Goal: Transaction & Acquisition: Purchase product/service

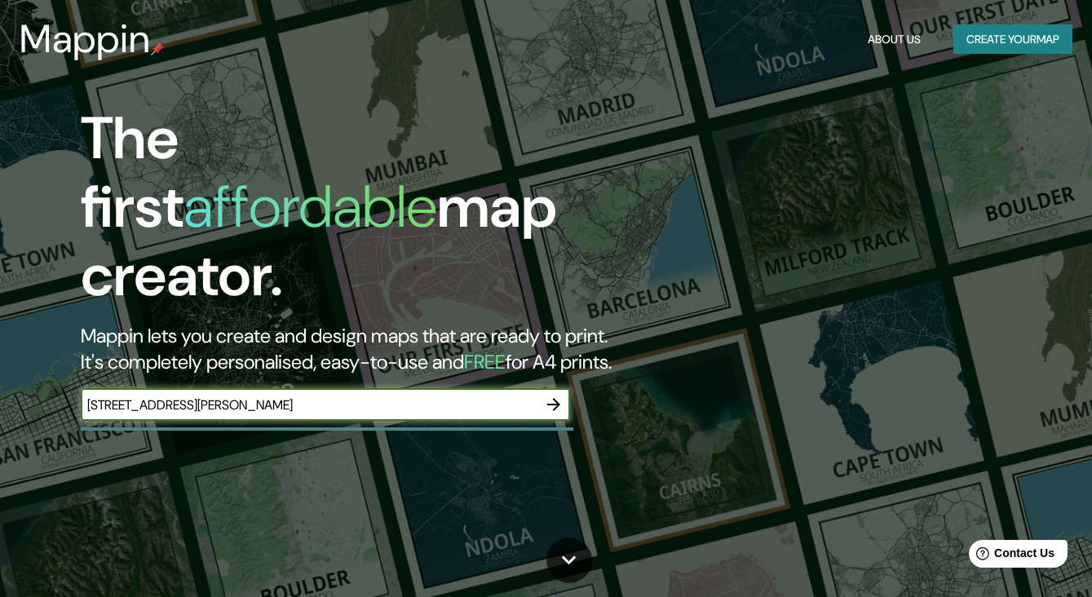
type input "[STREET_ADDRESS][PERSON_NAME]"
click at [553, 395] on icon "button" at bounding box center [554, 405] width 20 height 20
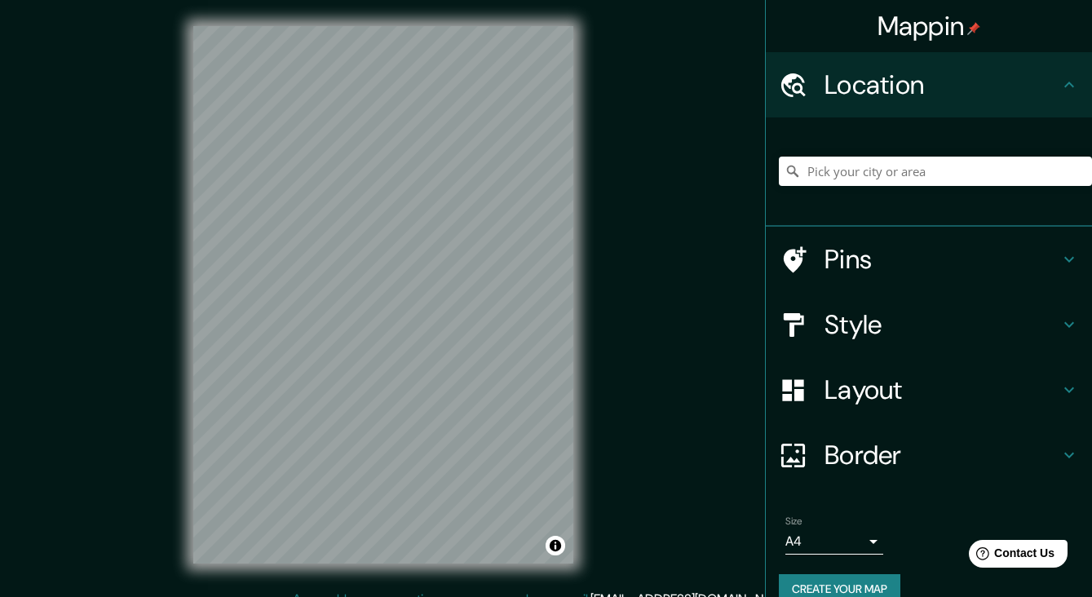
click at [839, 253] on h4 "Pins" at bounding box center [942, 259] width 235 height 33
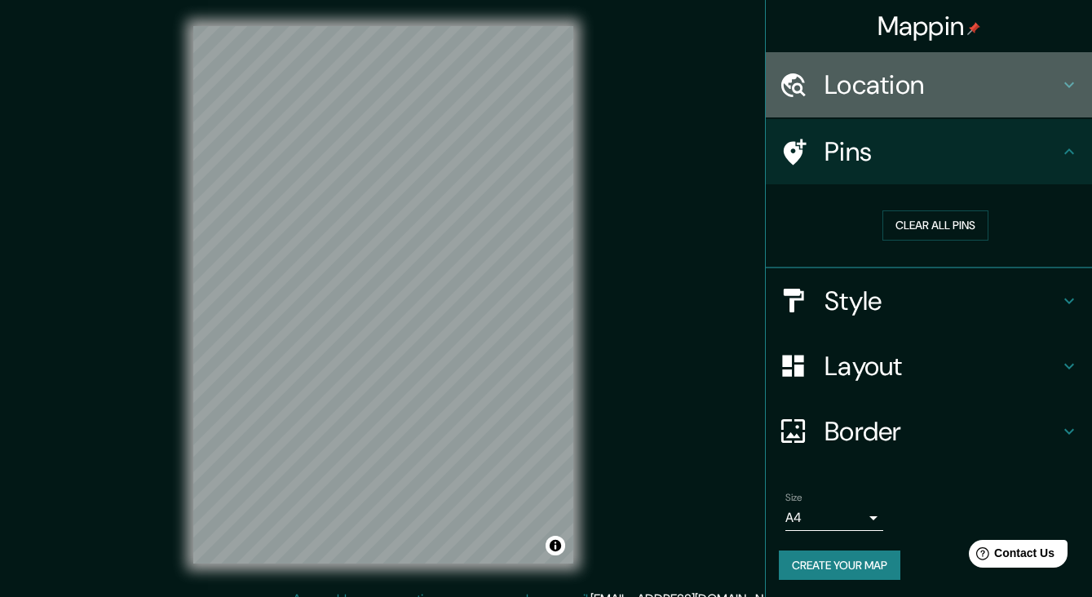
click at [867, 90] on h4 "Location" at bounding box center [942, 85] width 235 height 33
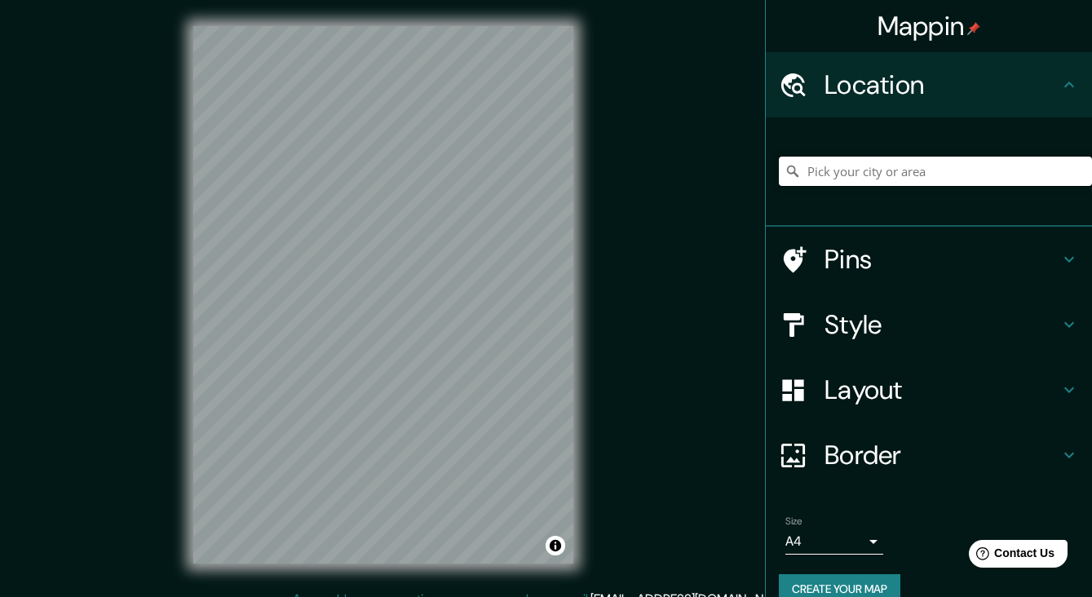
click at [899, 157] on input "Pick your city or area" at bounding box center [935, 171] width 313 height 29
paste input "[STREET_ADDRESS][PERSON_NAME]"
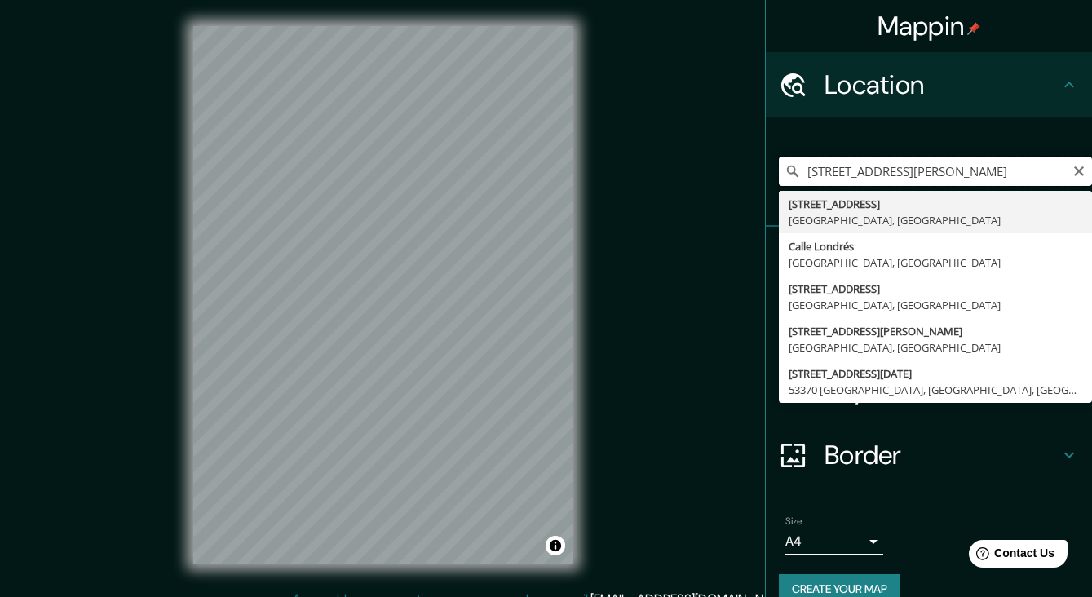
type input "[STREET_ADDRESS]"
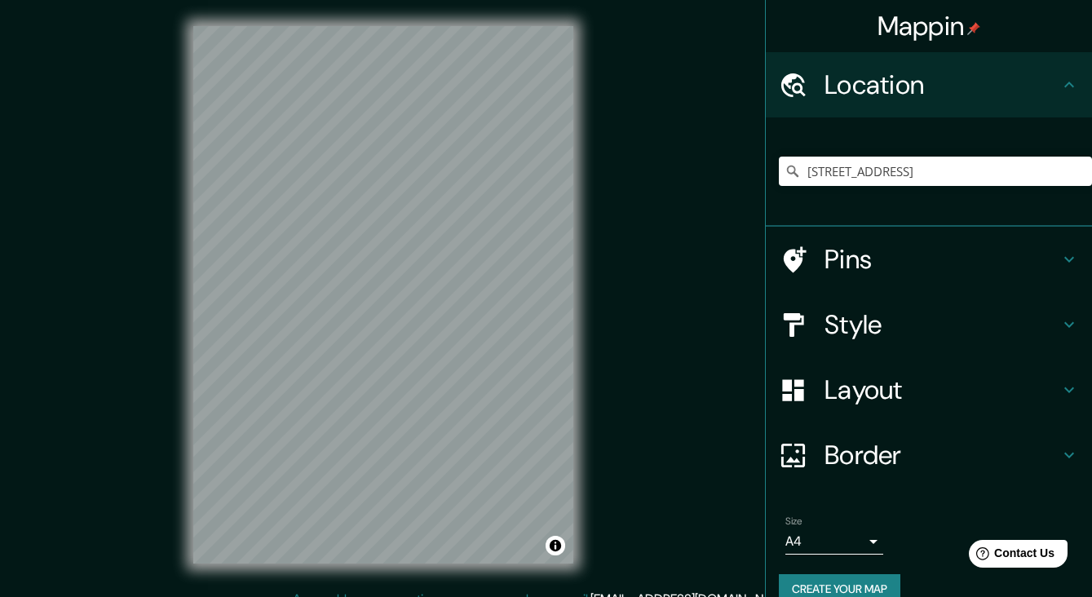
click at [856, 255] on h4 "Pins" at bounding box center [942, 259] width 235 height 33
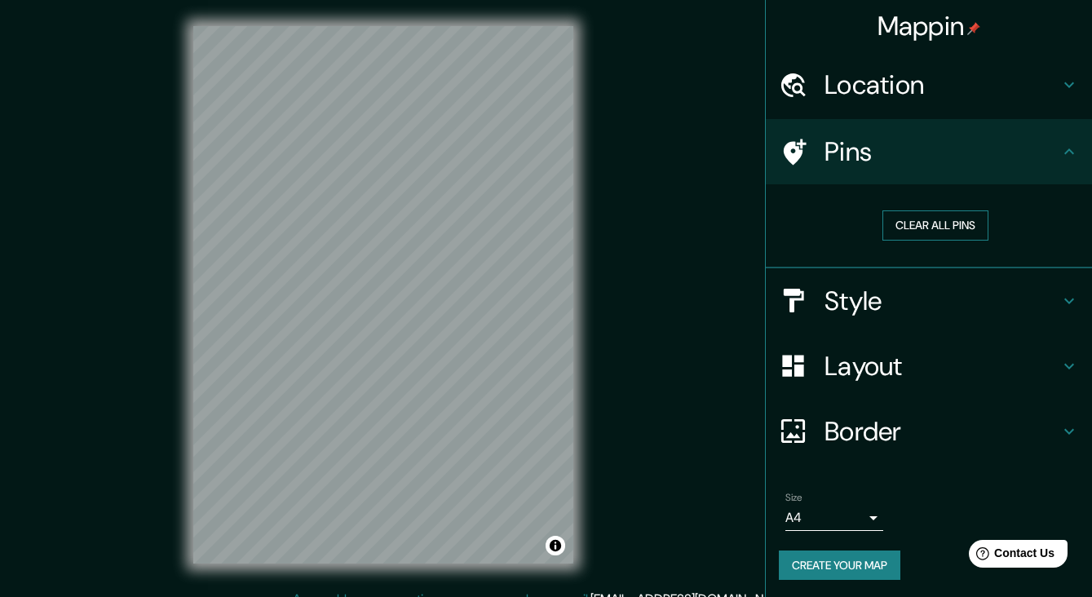
click at [954, 220] on button "Clear all pins" at bounding box center [936, 225] width 106 height 30
click at [918, 219] on button "Clear all pins" at bounding box center [936, 225] width 106 height 30
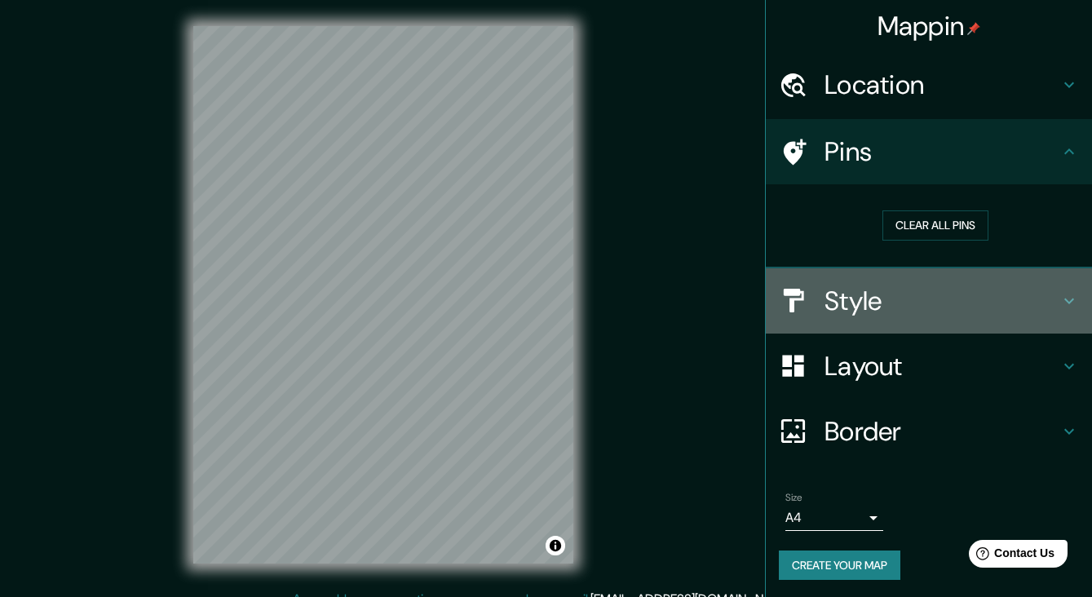
click at [861, 299] on h4 "Style" at bounding box center [942, 301] width 235 height 33
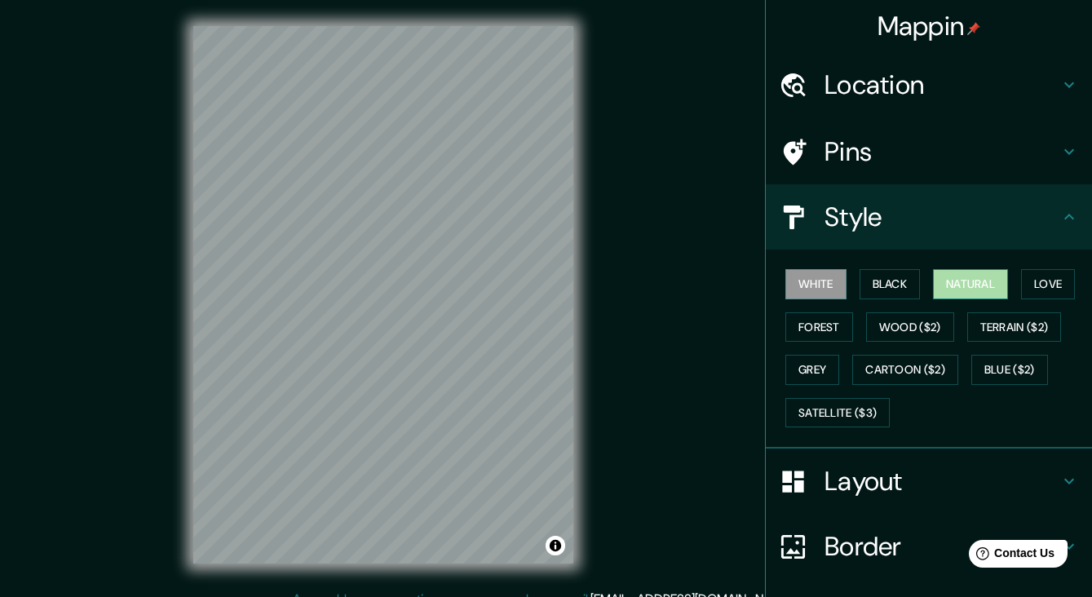
click at [969, 281] on button "Natural" at bounding box center [970, 284] width 75 height 30
click at [830, 323] on button "Forest" at bounding box center [819, 327] width 68 height 30
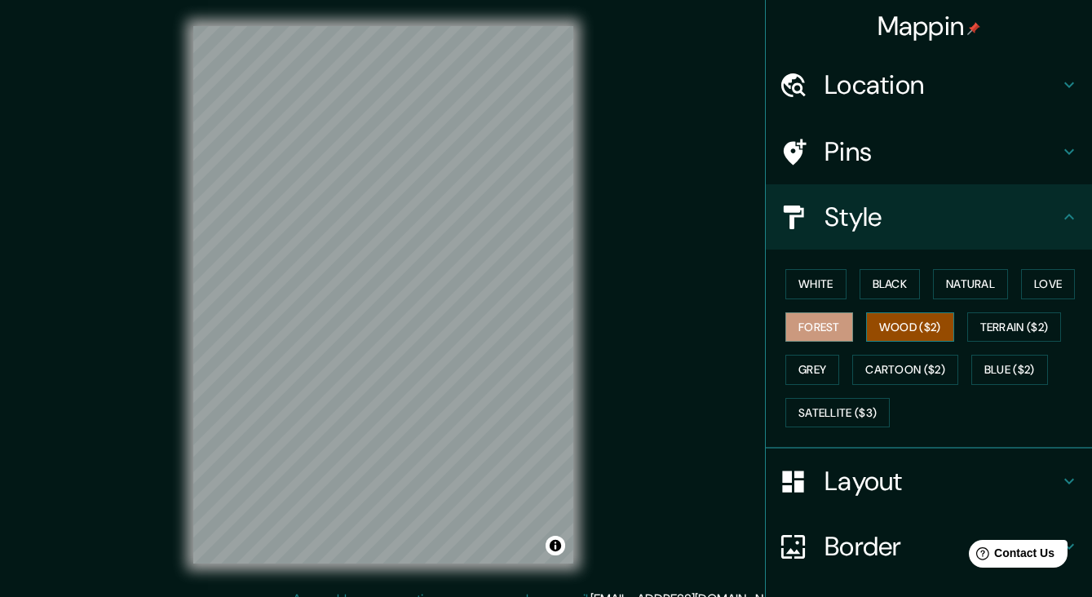
click at [890, 326] on button "Wood ($2)" at bounding box center [910, 327] width 88 height 30
click at [820, 372] on button "Grey" at bounding box center [812, 370] width 54 height 30
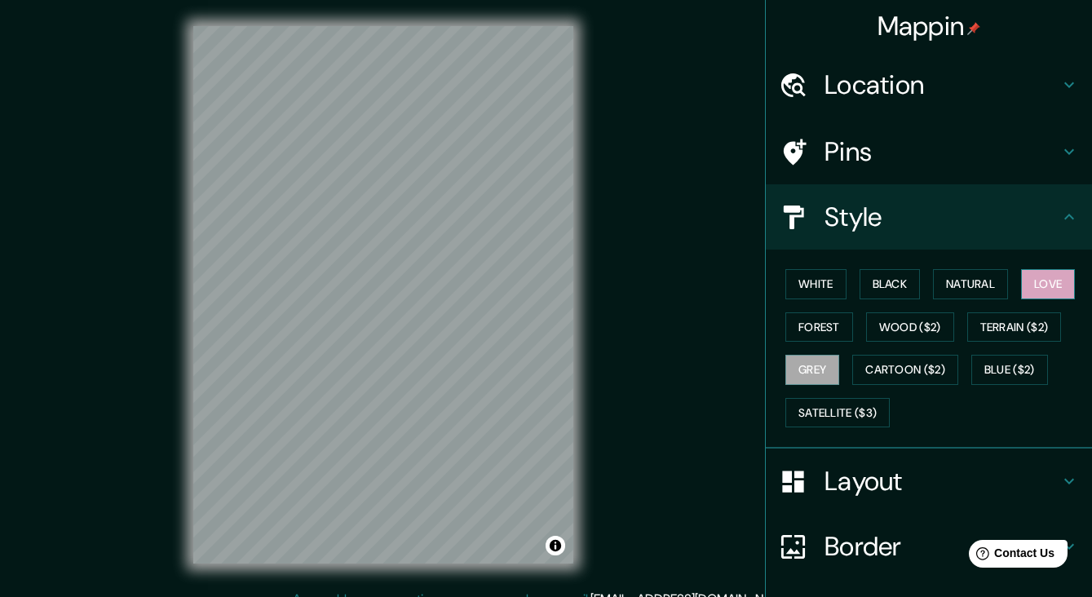
click at [1060, 285] on button "Love" at bounding box center [1048, 284] width 54 height 30
click at [816, 278] on button "White" at bounding box center [815, 284] width 61 height 30
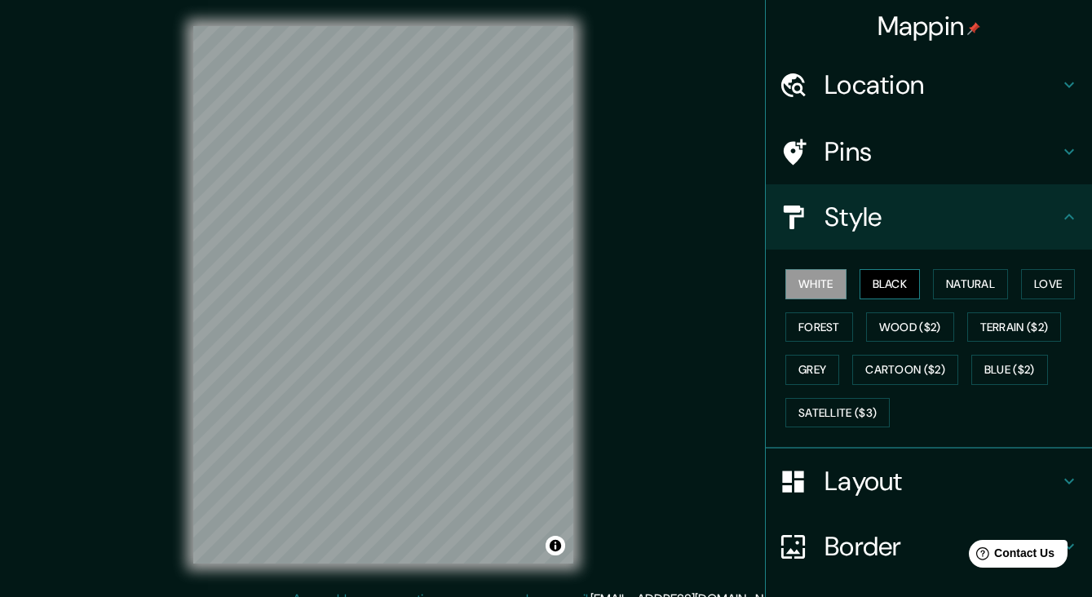
click at [887, 282] on button "Black" at bounding box center [890, 284] width 61 height 30
click at [963, 283] on button "Natural" at bounding box center [970, 284] width 75 height 30
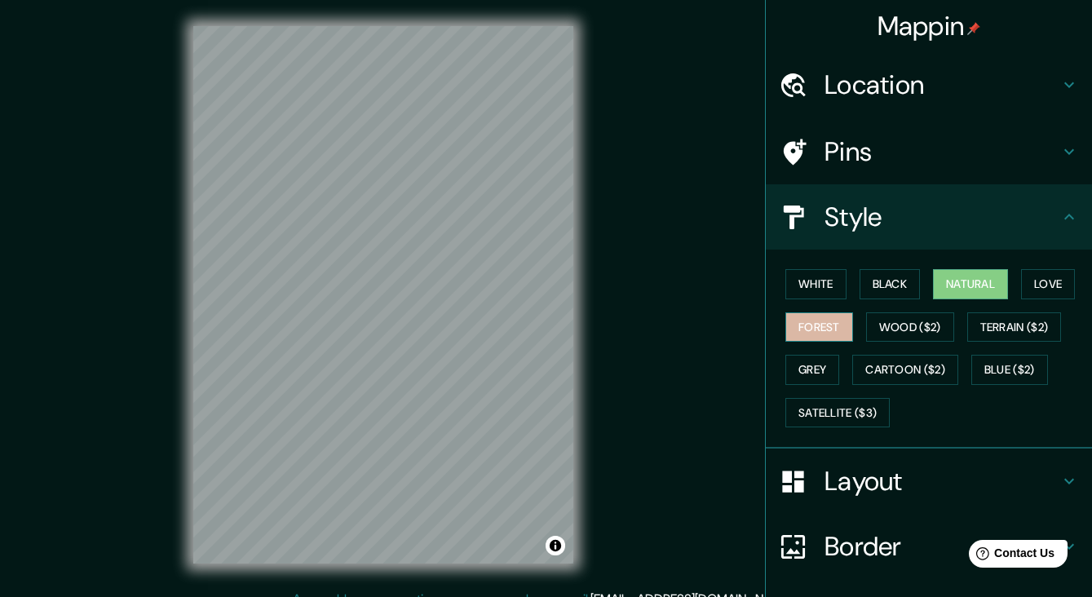
click at [825, 319] on button "Forest" at bounding box center [819, 327] width 68 height 30
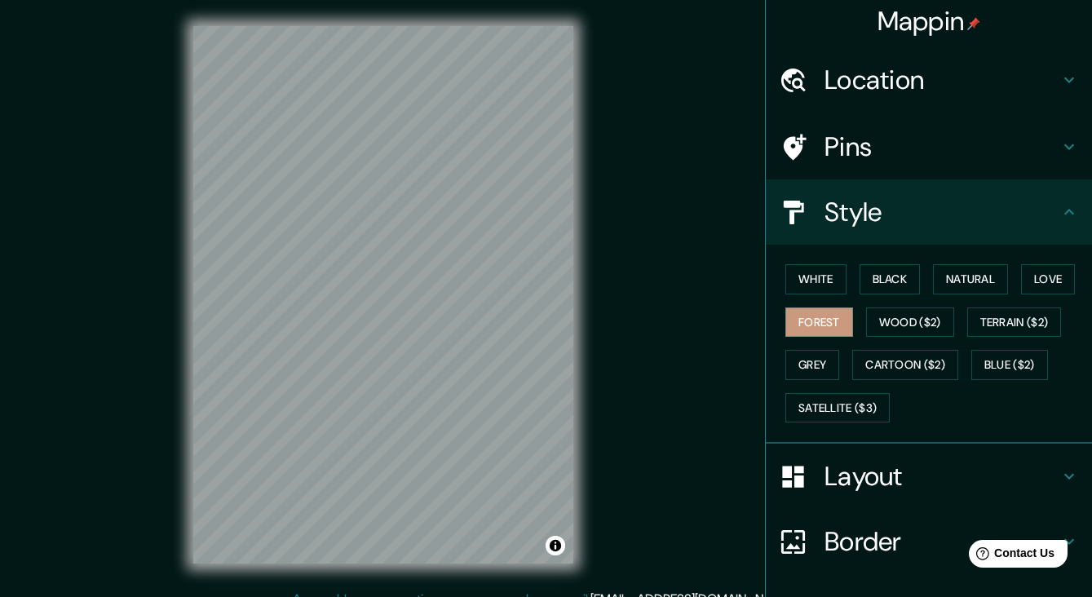
click at [1064, 145] on icon at bounding box center [1070, 147] width 20 height 20
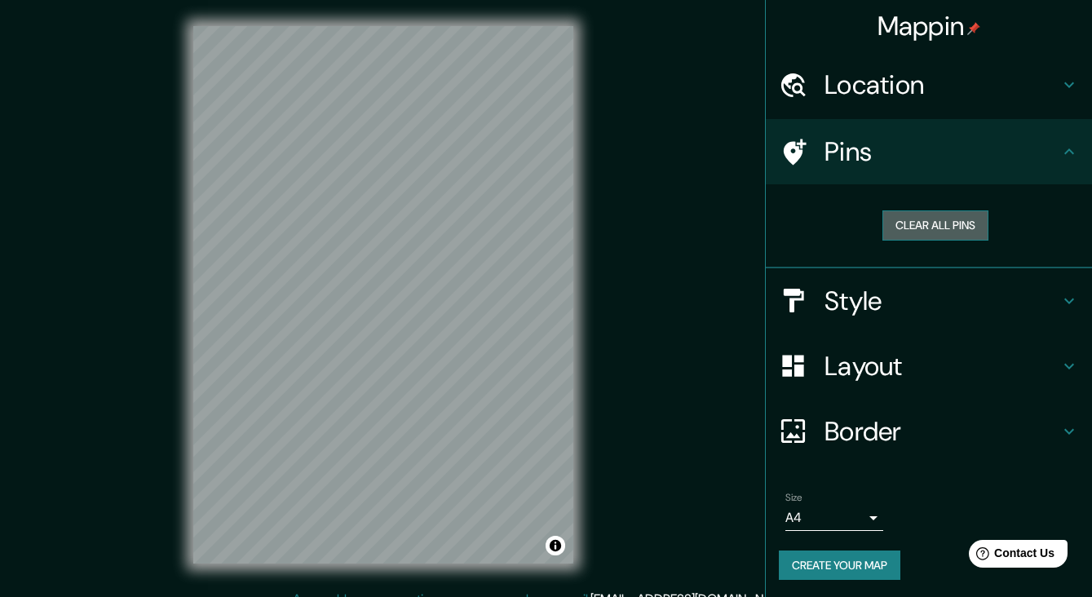
click at [948, 233] on button "Clear all pins" at bounding box center [936, 225] width 106 height 30
click at [848, 358] on h4 "Layout" at bounding box center [942, 366] width 235 height 33
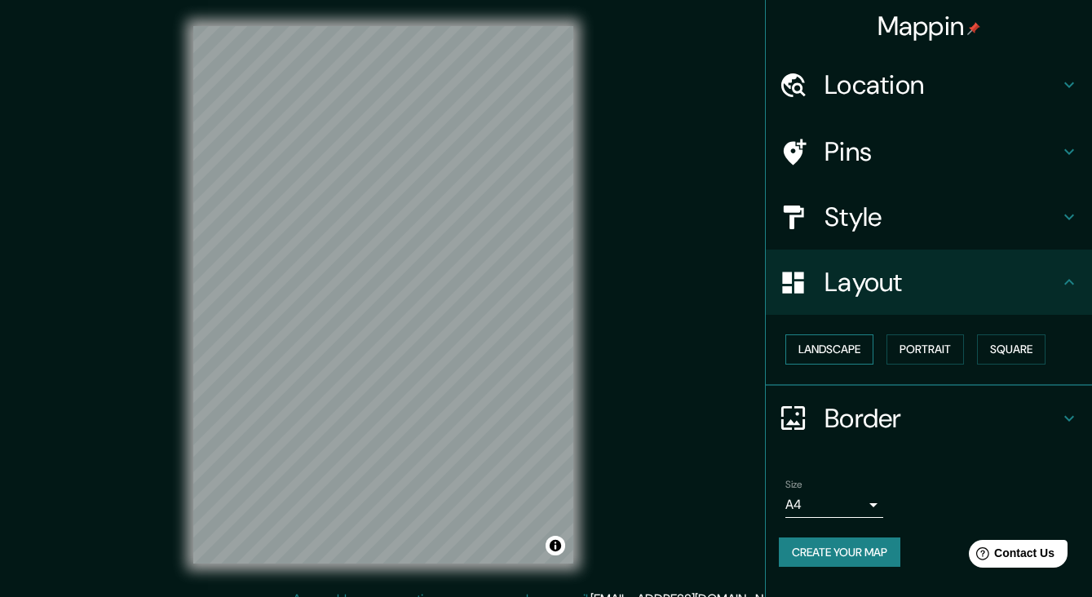
click at [847, 351] on button "Landscape" at bounding box center [829, 349] width 88 height 30
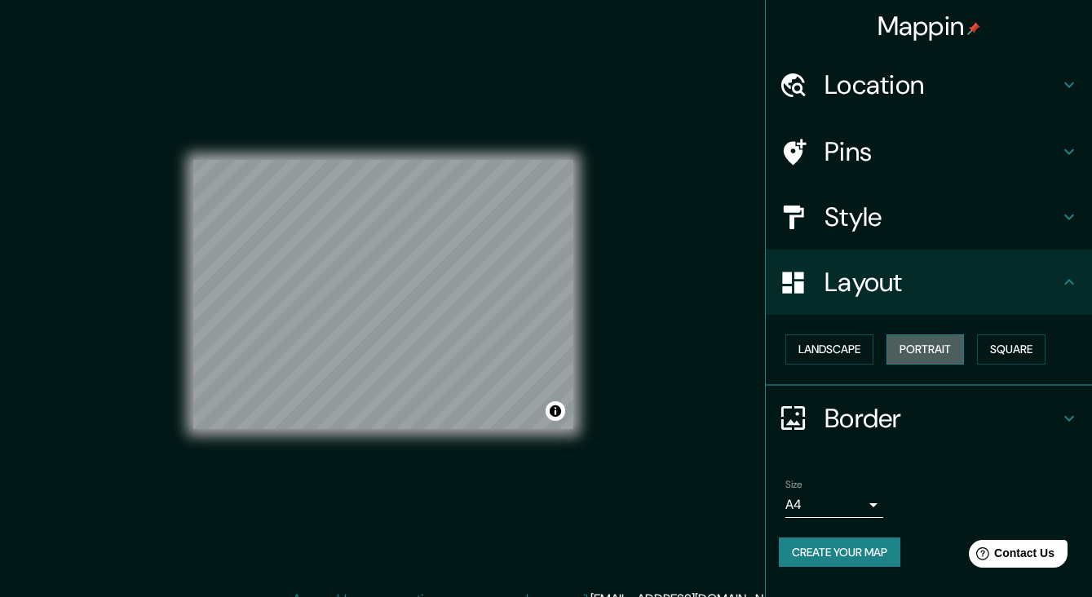
click at [906, 349] on button "Portrait" at bounding box center [925, 349] width 77 height 30
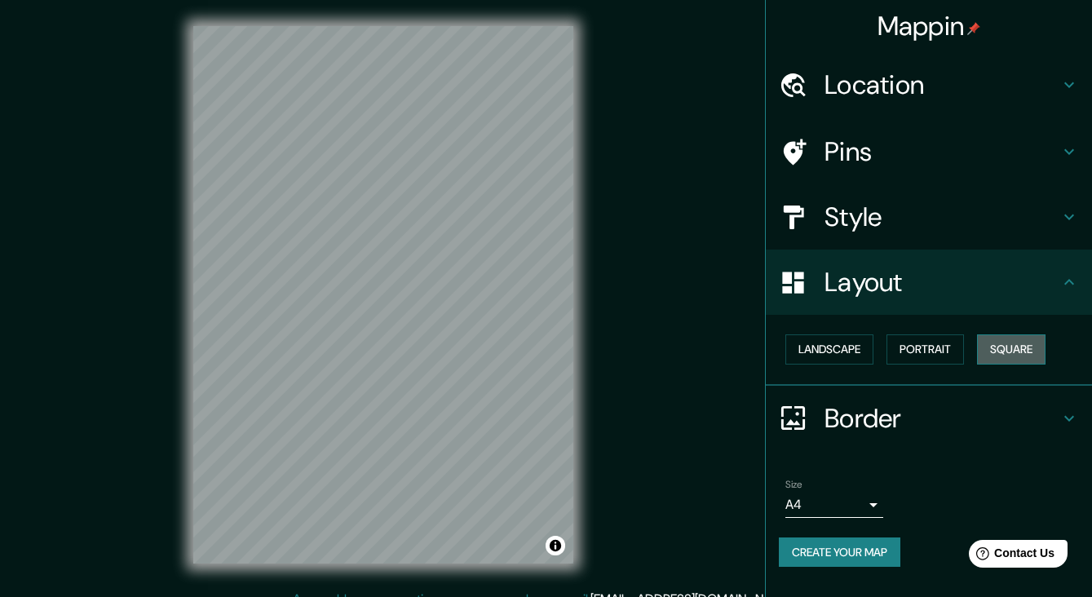
click at [1031, 351] on button "Square" at bounding box center [1011, 349] width 69 height 30
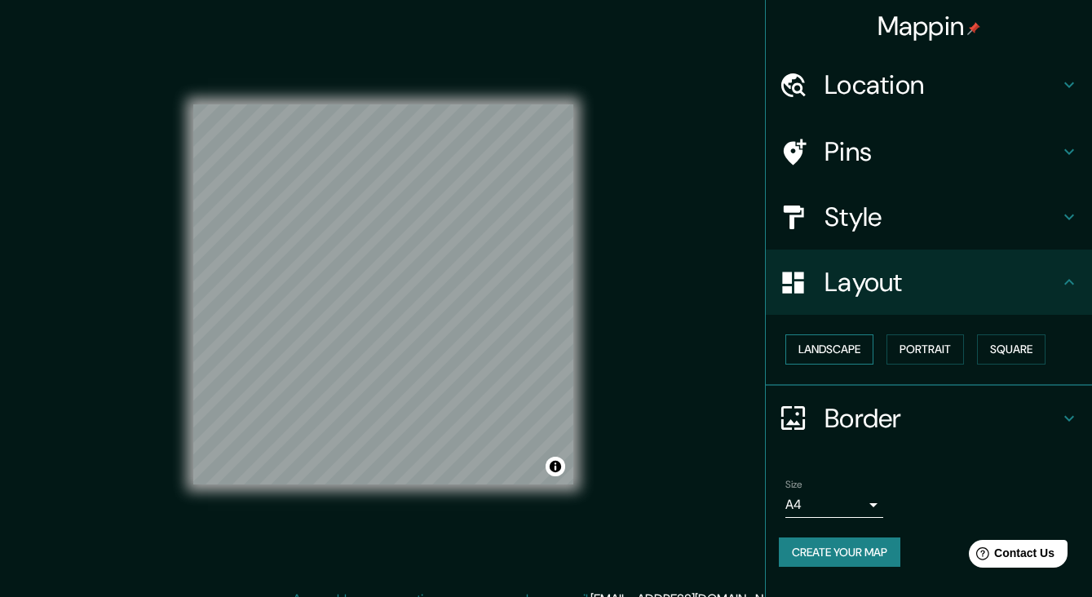
click at [856, 347] on button "Landscape" at bounding box center [829, 349] width 88 height 30
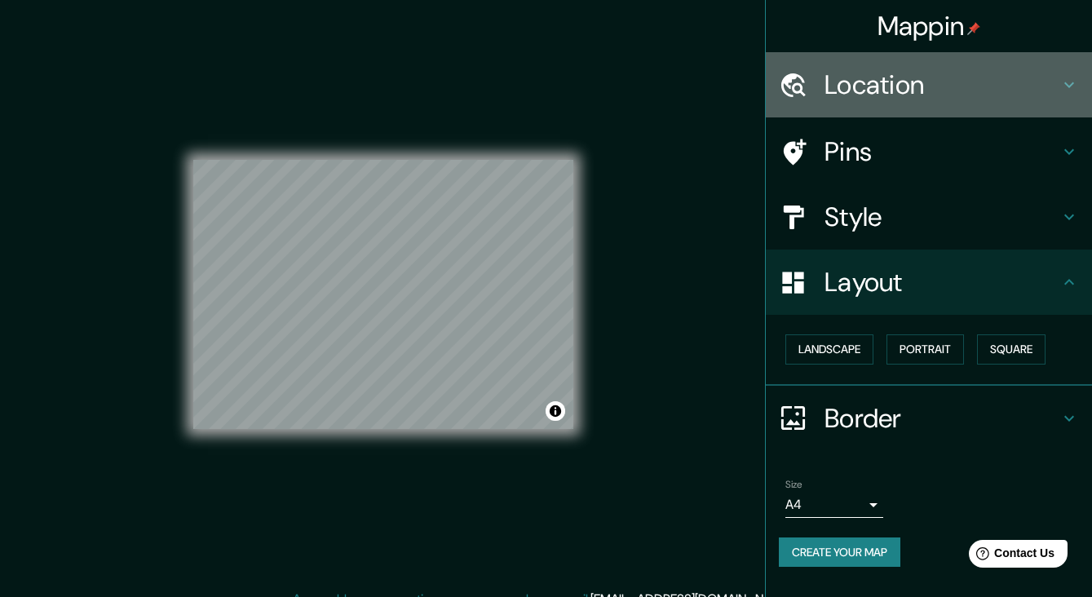
click at [896, 88] on h4 "Location" at bounding box center [942, 85] width 235 height 33
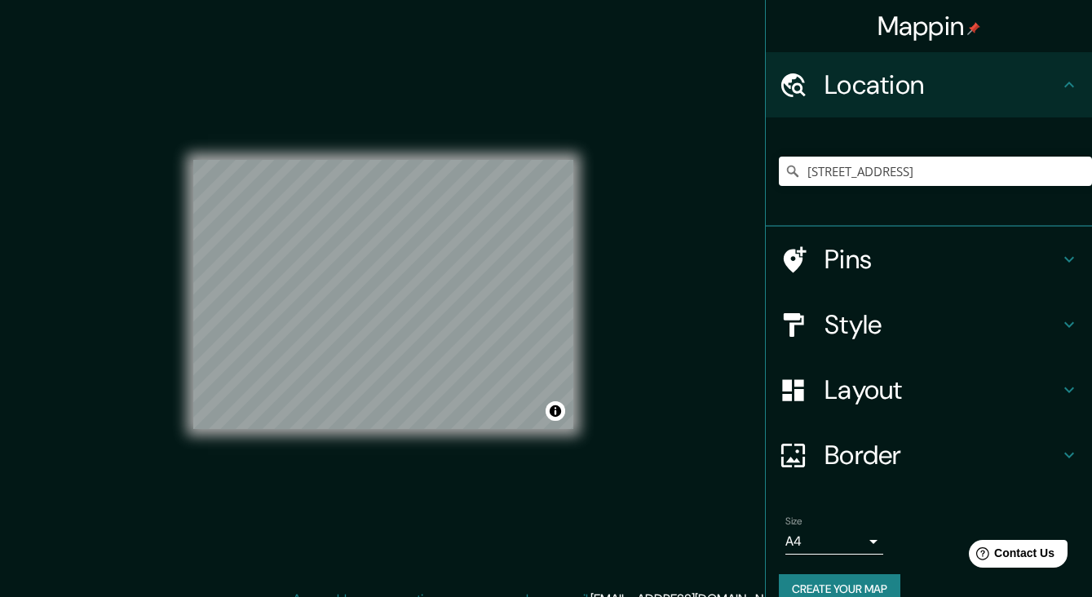
click at [968, 25] on img at bounding box center [973, 28] width 13 height 13
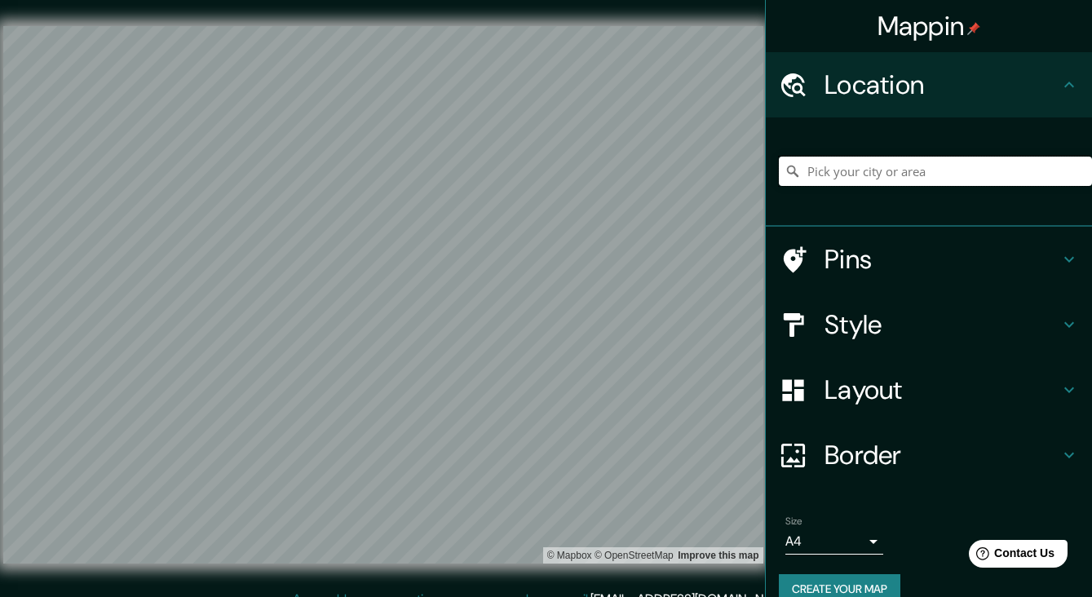
click at [877, 166] on input "Pick your city or area" at bounding box center [935, 171] width 313 height 29
paste input "[STREET_ADDRESS][PERSON_NAME]"
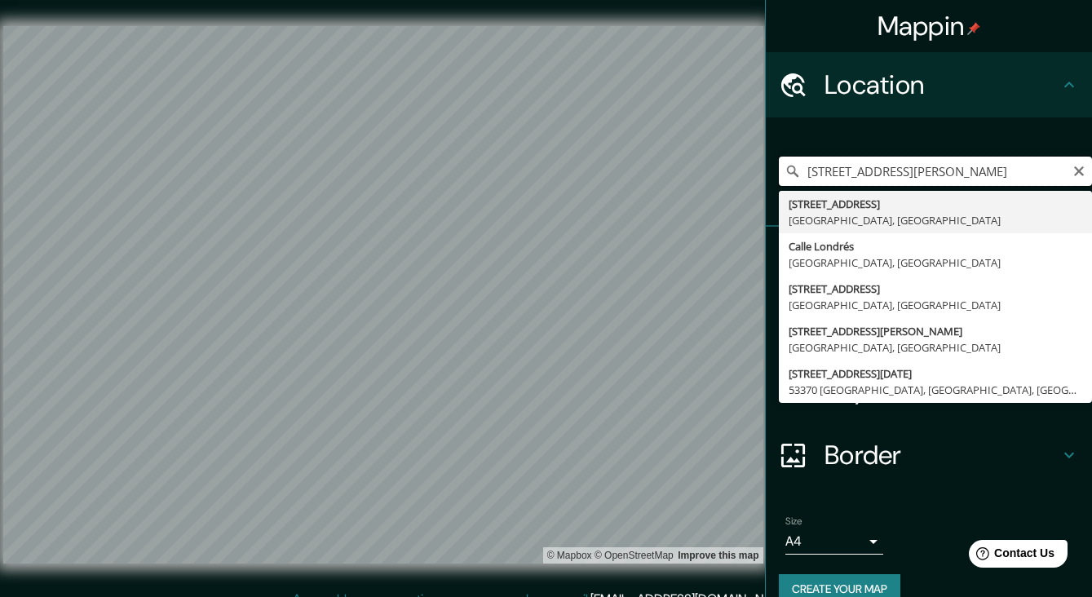
type input "[STREET_ADDRESS]"
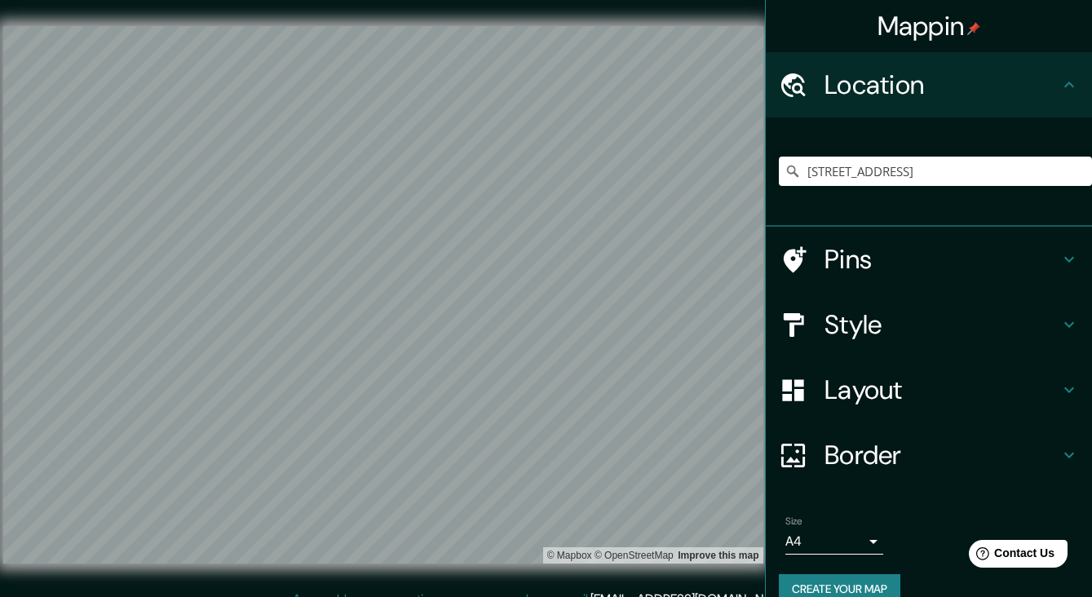
click at [798, 252] on icon at bounding box center [793, 260] width 29 height 29
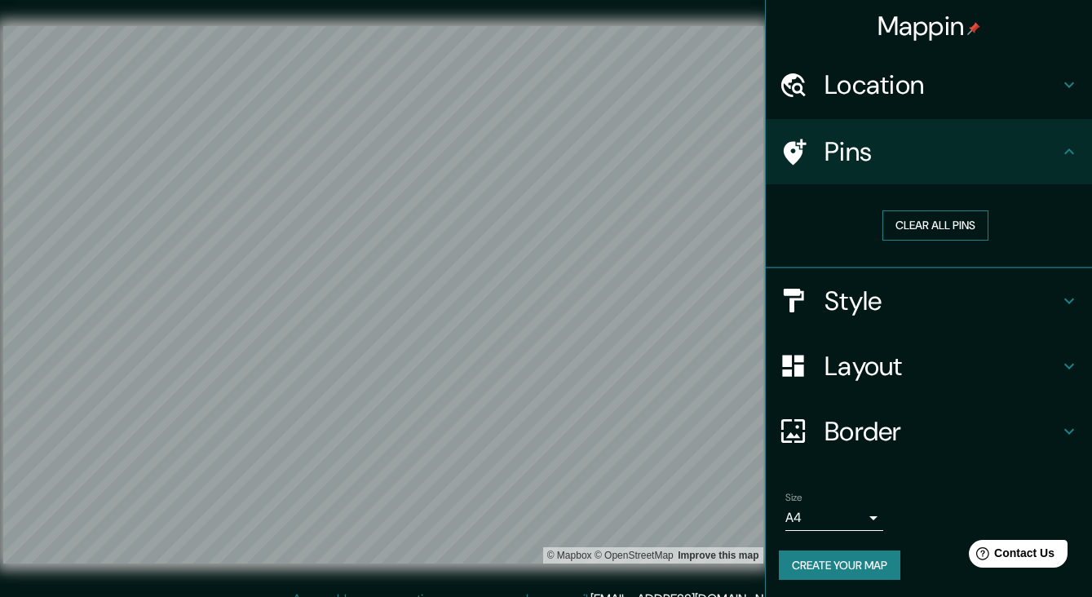
click at [936, 227] on button "Clear all pins" at bounding box center [936, 225] width 106 height 30
click at [873, 144] on h4 "Pins" at bounding box center [942, 151] width 235 height 33
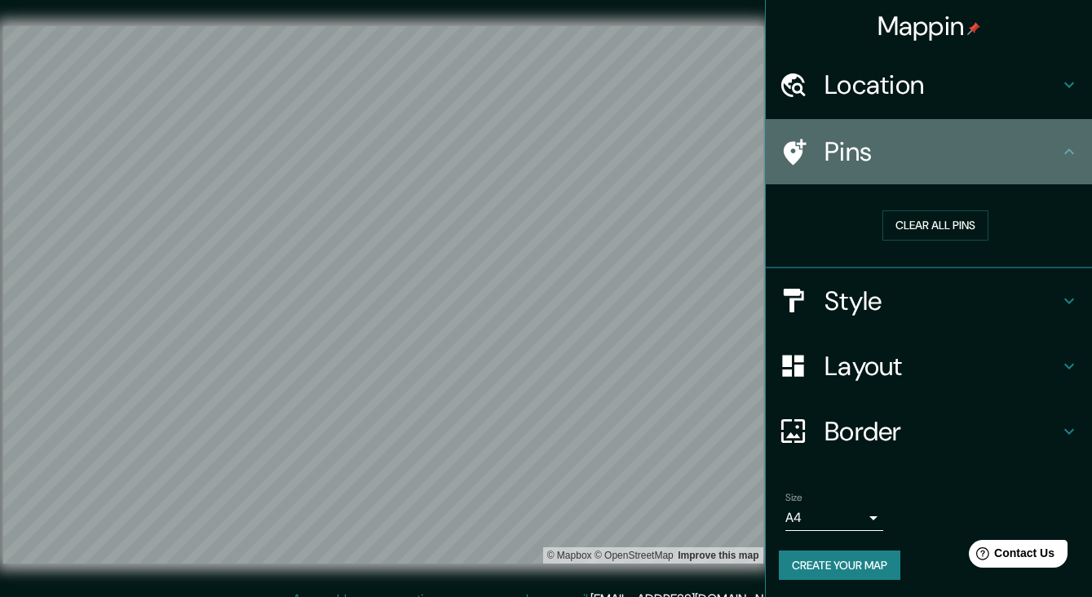
click at [873, 144] on h4 "Pins" at bounding box center [942, 151] width 235 height 33
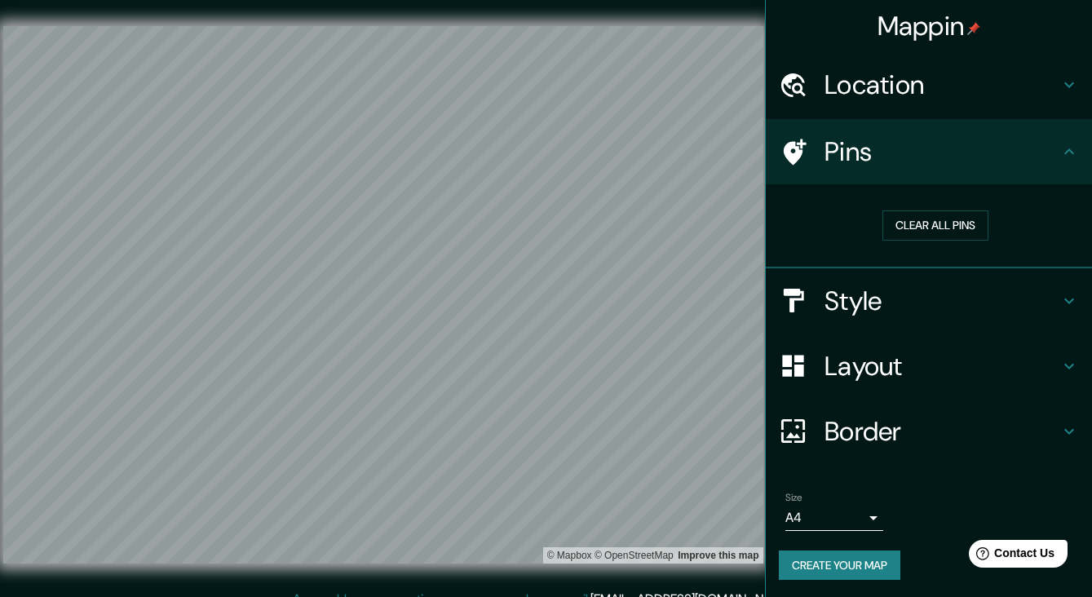
click at [874, 511] on body "Mappin Location [STREET_ADDRESS][GEOGRAPHIC_DATA], México [STREET_ADDRESS] [STR…" at bounding box center [546, 298] width 1092 height 597
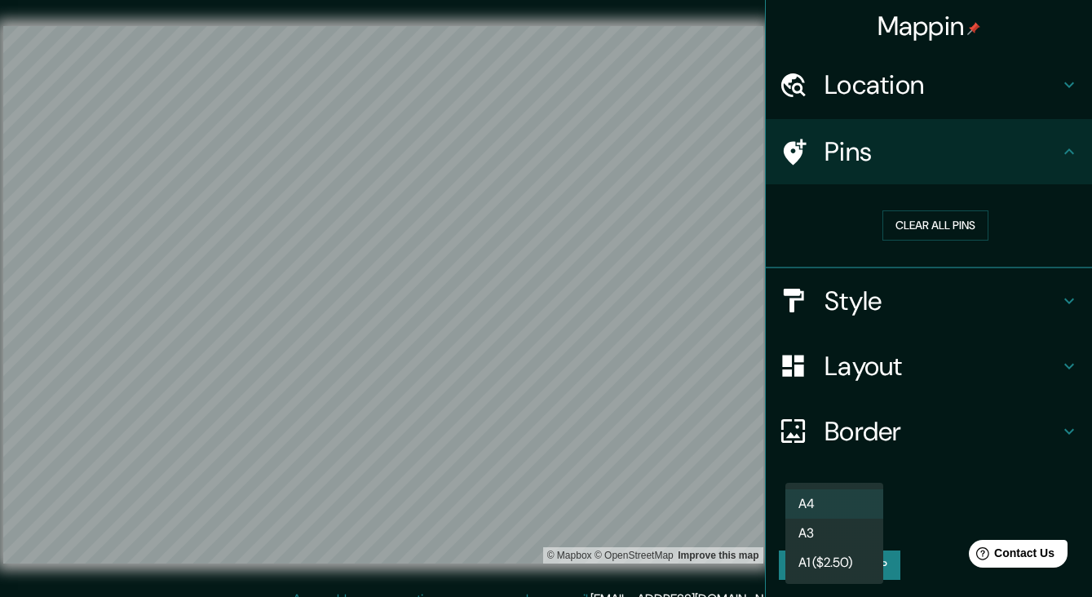
click at [849, 458] on div at bounding box center [546, 298] width 1092 height 597
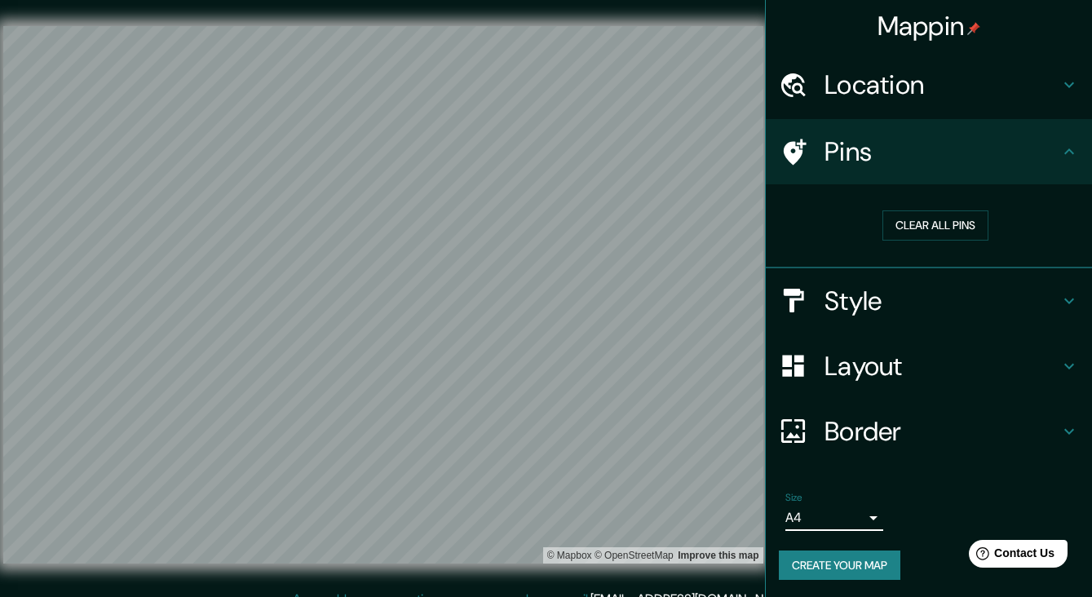
click at [864, 291] on h4 "Style" at bounding box center [942, 301] width 235 height 33
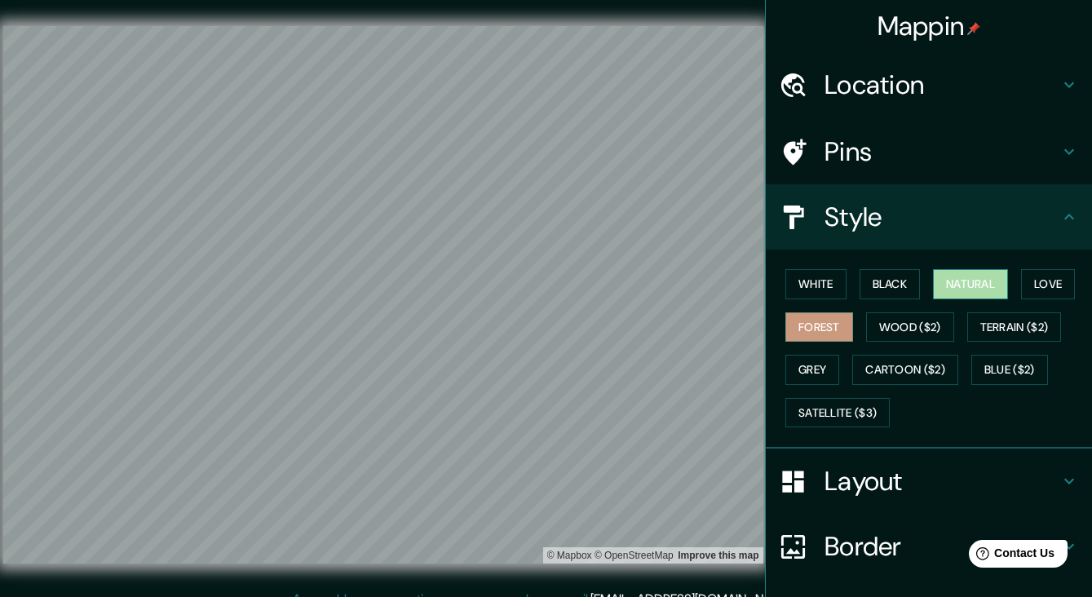
click at [979, 281] on button "Natural" at bounding box center [970, 284] width 75 height 30
click at [1051, 281] on button "Love" at bounding box center [1048, 284] width 54 height 30
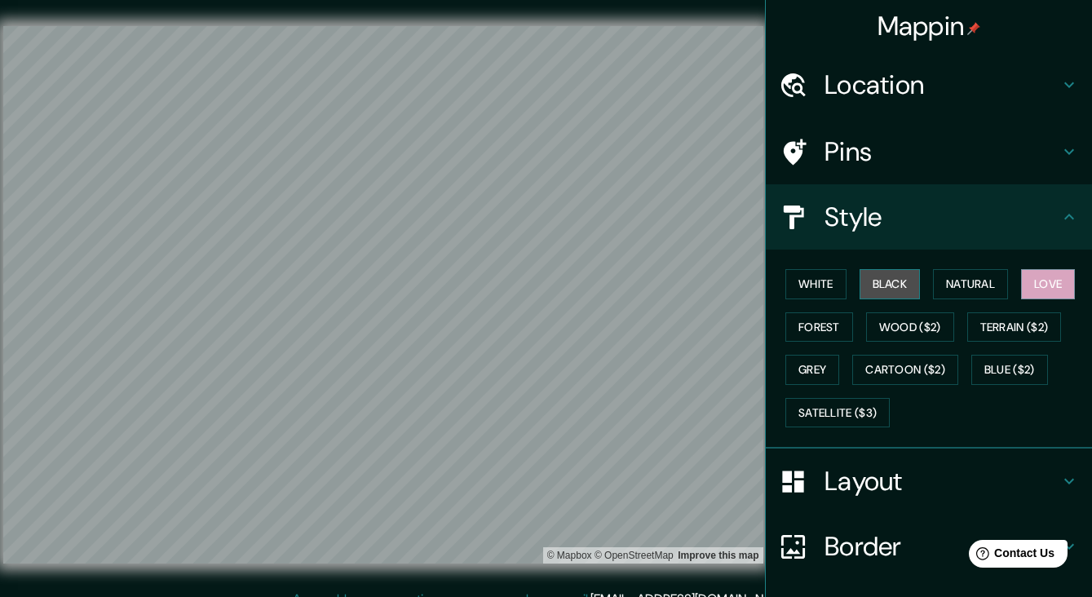
click at [887, 284] on button "Black" at bounding box center [890, 284] width 61 height 30
click at [830, 323] on button "Forest" at bounding box center [819, 327] width 68 height 30
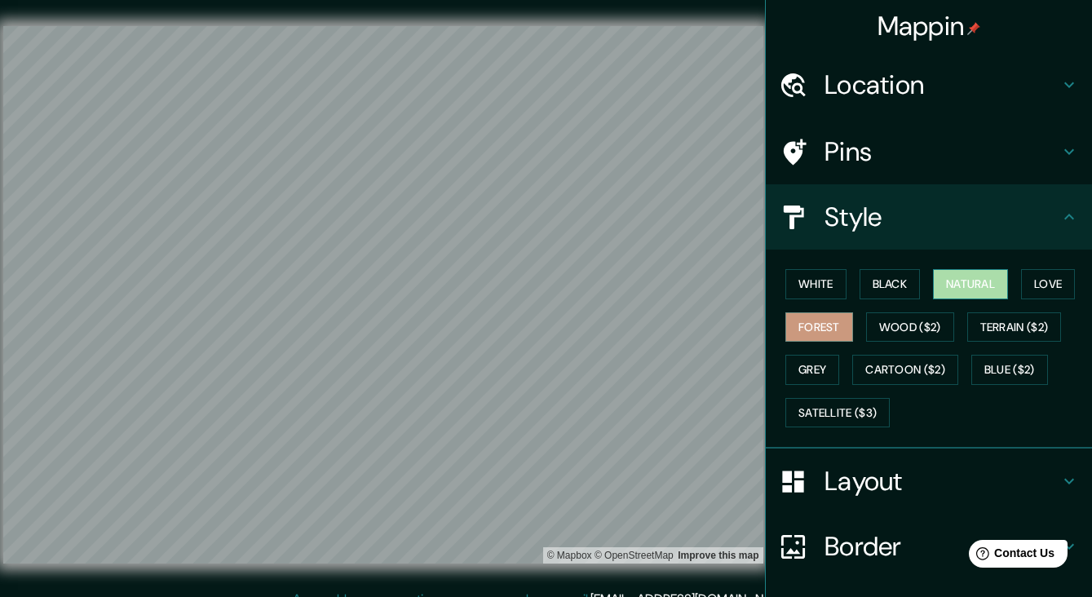
click at [959, 286] on button "Natural" at bounding box center [970, 284] width 75 height 30
click at [823, 285] on button "White" at bounding box center [815, 284] width 61 height 30
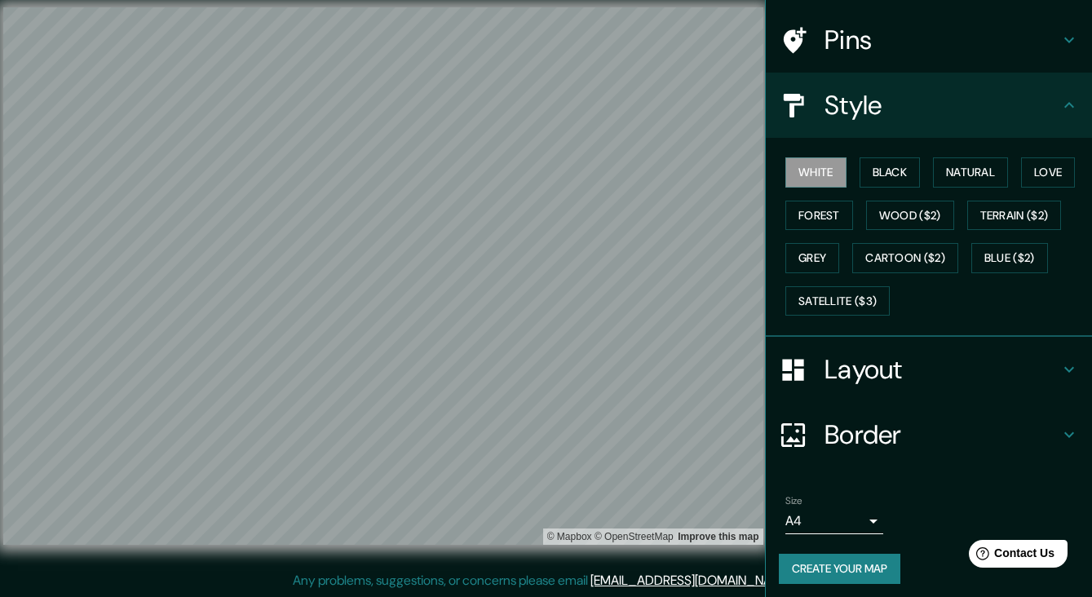
scroll to position [19, 0]
click at [890, 429] on h4 "Border" at bounding box center [942, 434] width 235 height 33
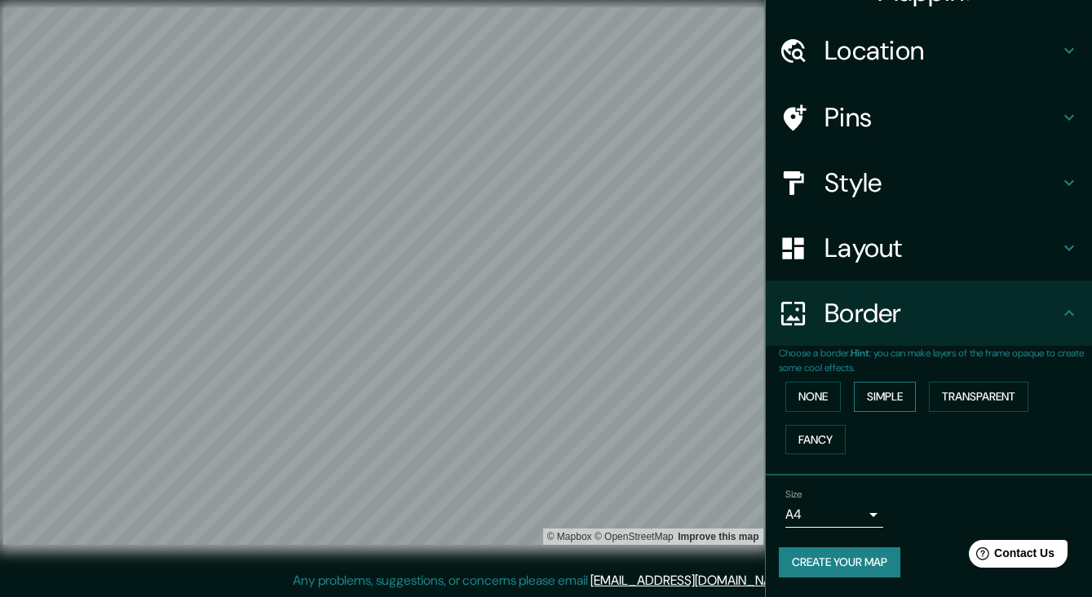
scroll to position [29, 0]
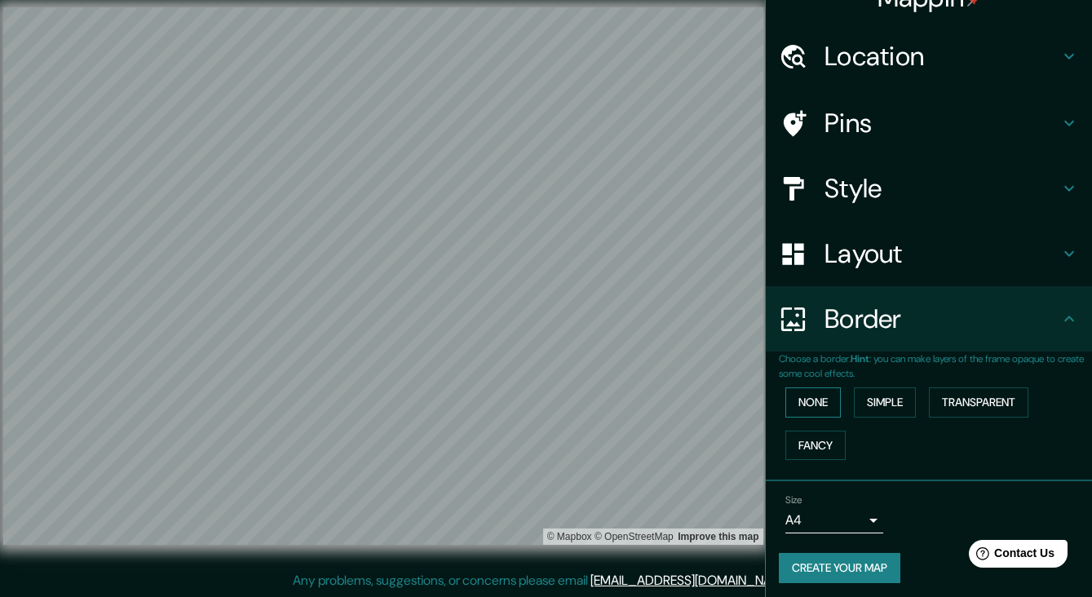
click at [821, 396] on button "None" at bounding box center [812, 402] width 55 height 30
click at [897, 398] on button "Simple" at bounding box center [885, 402] width 62 height 30
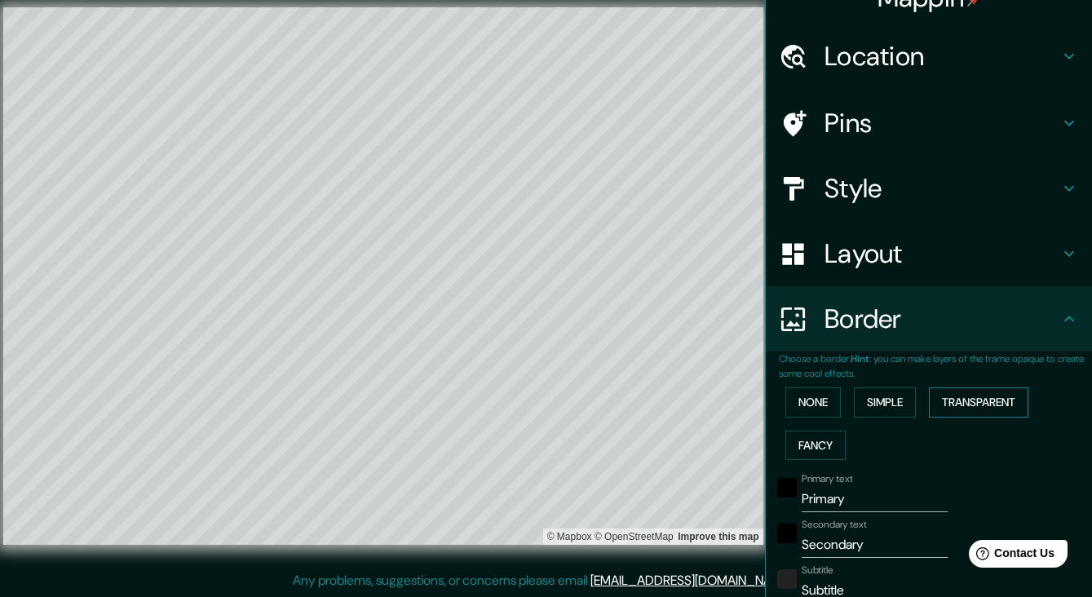
click at [977, 403] on button "Transparent" at bounding box center [979, 402] width 100 height 30
click at [822, 433] on button "Fancy" at bounding box center [815, 446] width 60 height 30
click at [826, 401] on button "None" at bounding box center [812, 402] width 55 height 30
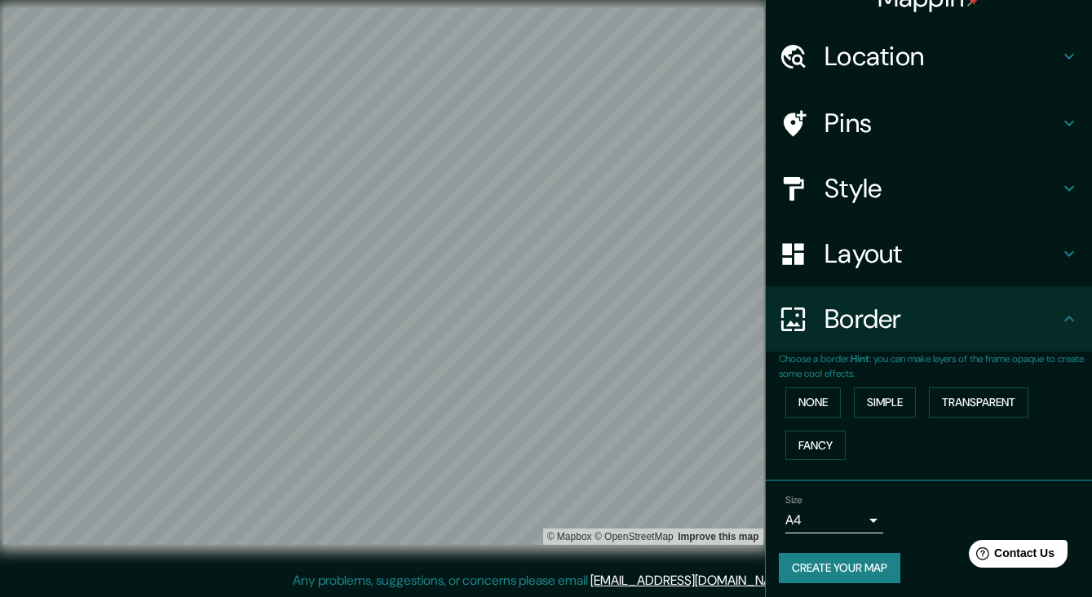
click at [1061, 314] on icon at bounding box center [1070, 319] width 20 height 20
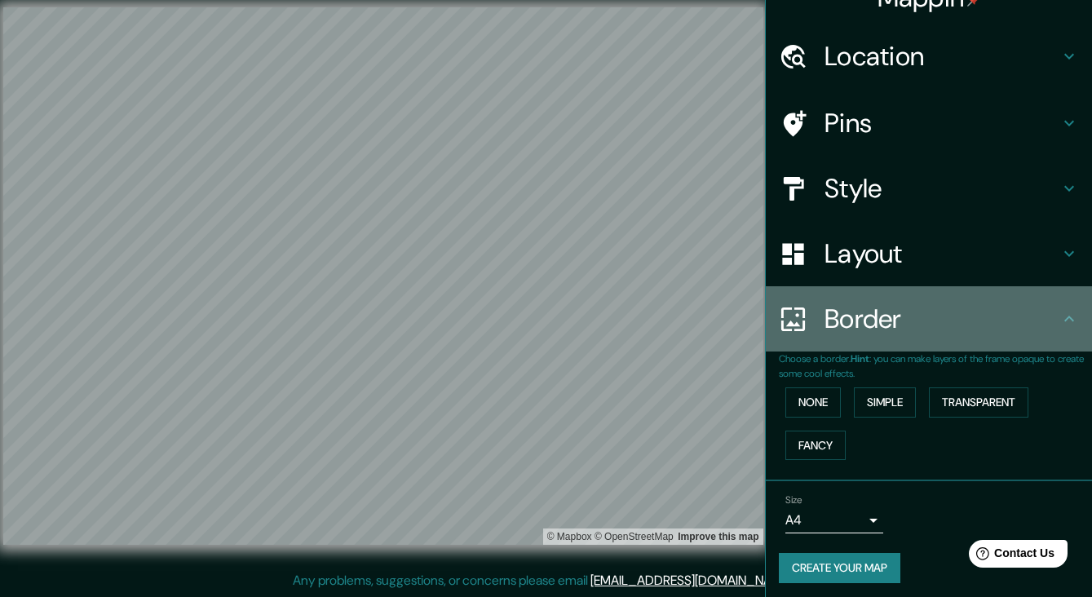
click at [1072, 311] on icon at bounding box center [1070, 319] width 20 height 20
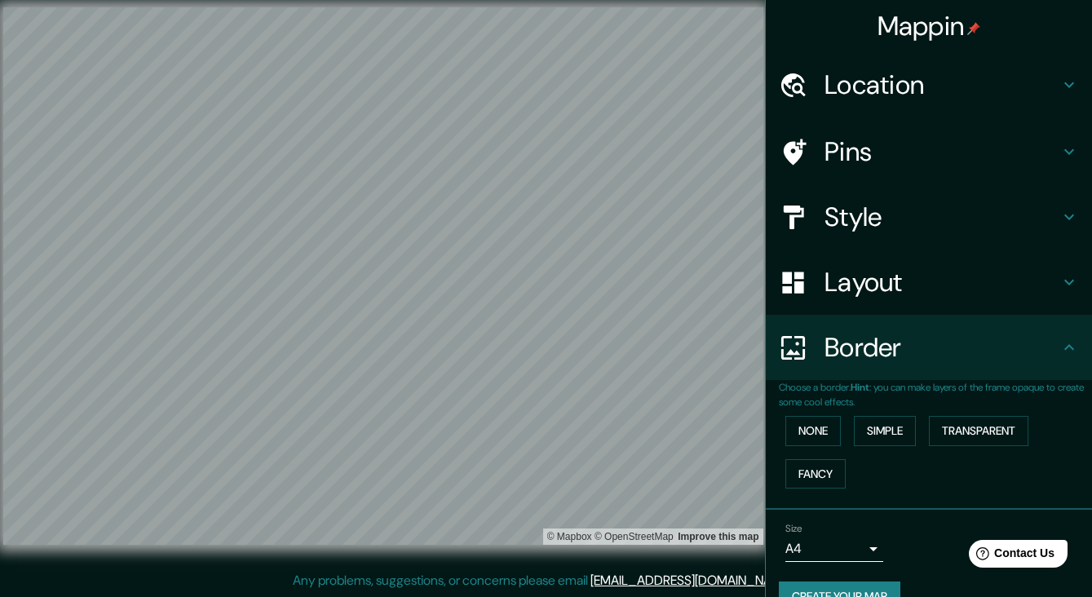
scroll to position [0, 0]
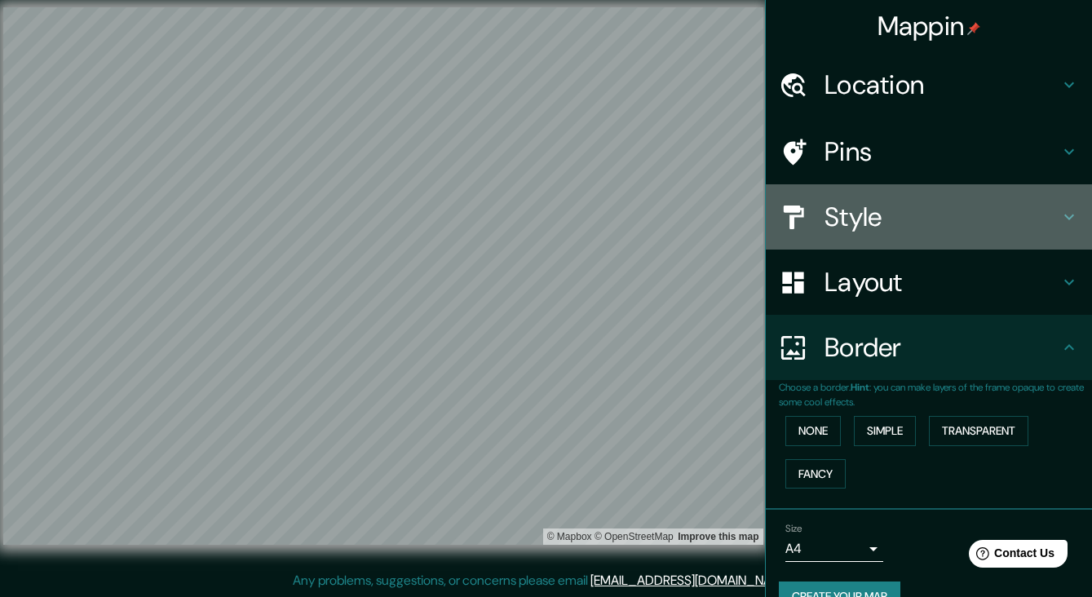
click at [860, 219] on h4 "Style" at bounding box center [942, 217] width 235 height 33
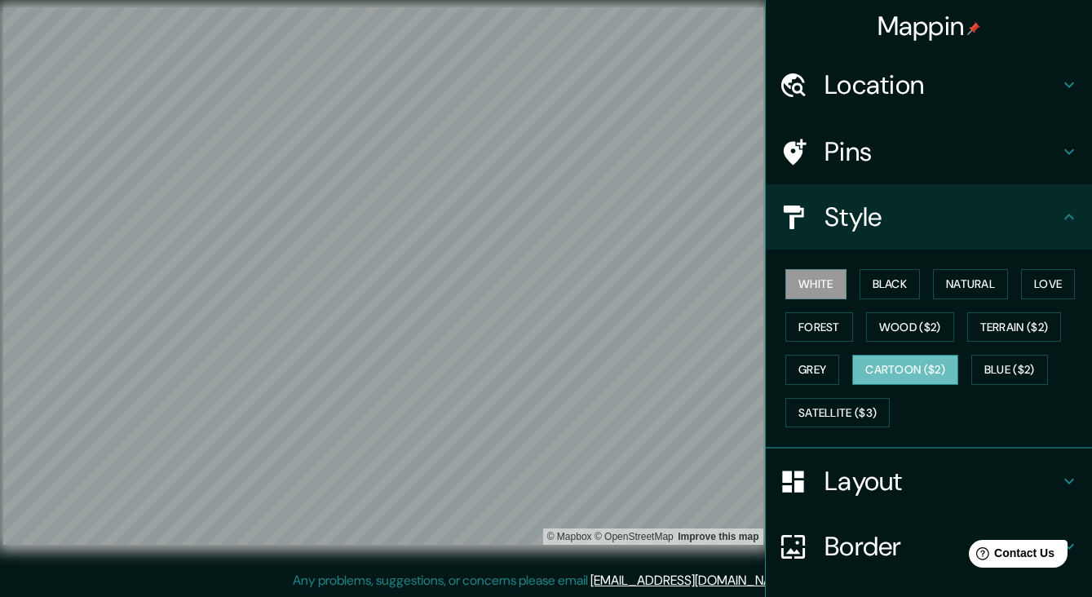
click at [923, 368] on button "Cartoon ($2)" at bounding box center [905, 370] width 106 height 30
click at [1006, 365] on button "Blue ($2)" at bounding box center [1009, 370] width 77 height 30
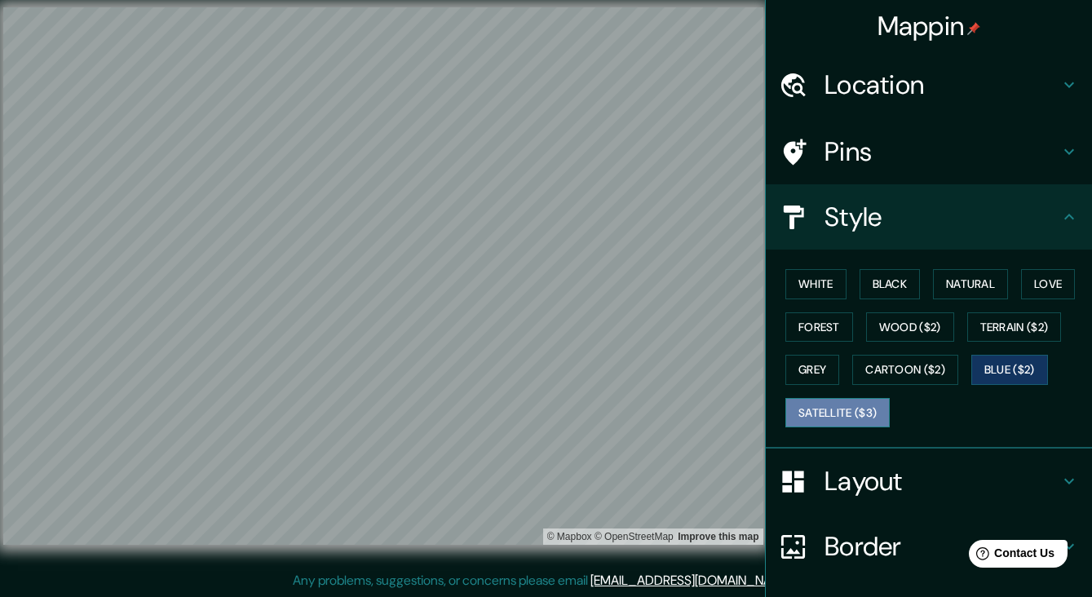
click at [837, 406] on button "Satellite ($3)" at bounding box center [837, 413] width 104 height 30
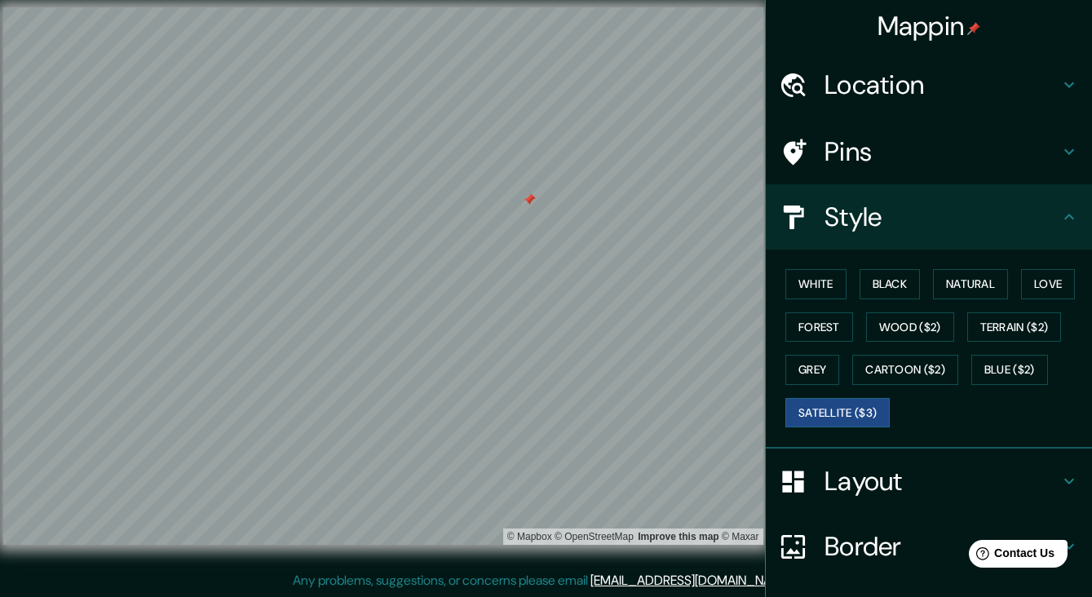
click at [529, 199] on div at bounding box center [529, 199] width 13 height 13
click at [440, 225] on div at bounding box center [439, 231] width 13 height 13
drag, startPoint x: 476, startPoint y: 234, endPoint x: 488, endPoint y: 237, distance: 11.9
click at [488, 237] on div at bounding box center [482, 235] width 13 height 13
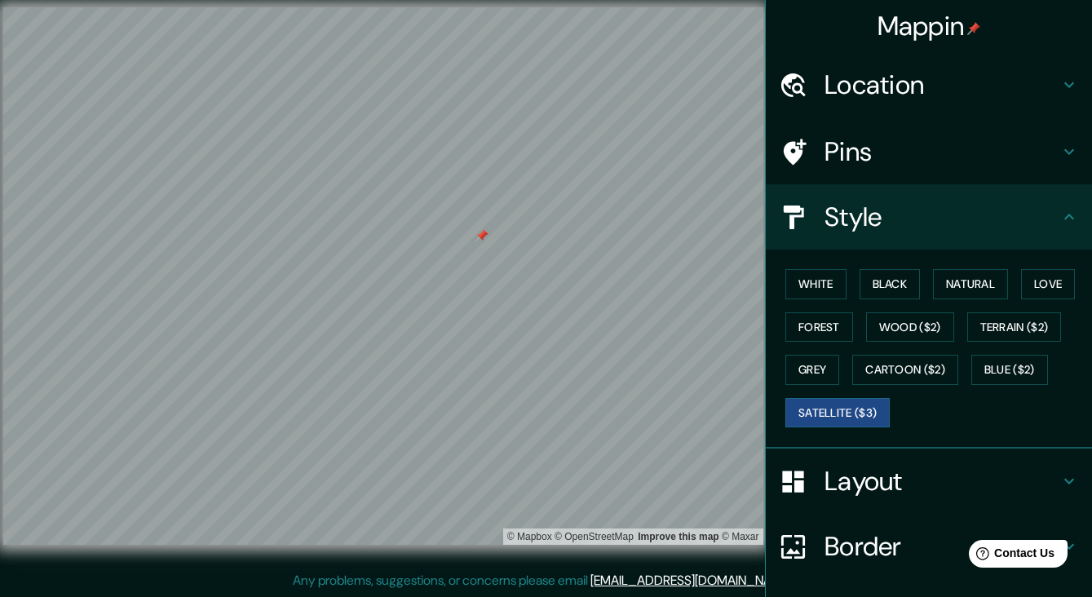
click at [483, 235] on div at bounding box center [482, 235] width 13 height 13
click at [523, 268] on div at bounding box center [520, 265] width 13 height 13
click at [886, 82] on h4 "Location" at bounding box center [942, 85] width 235 height 33
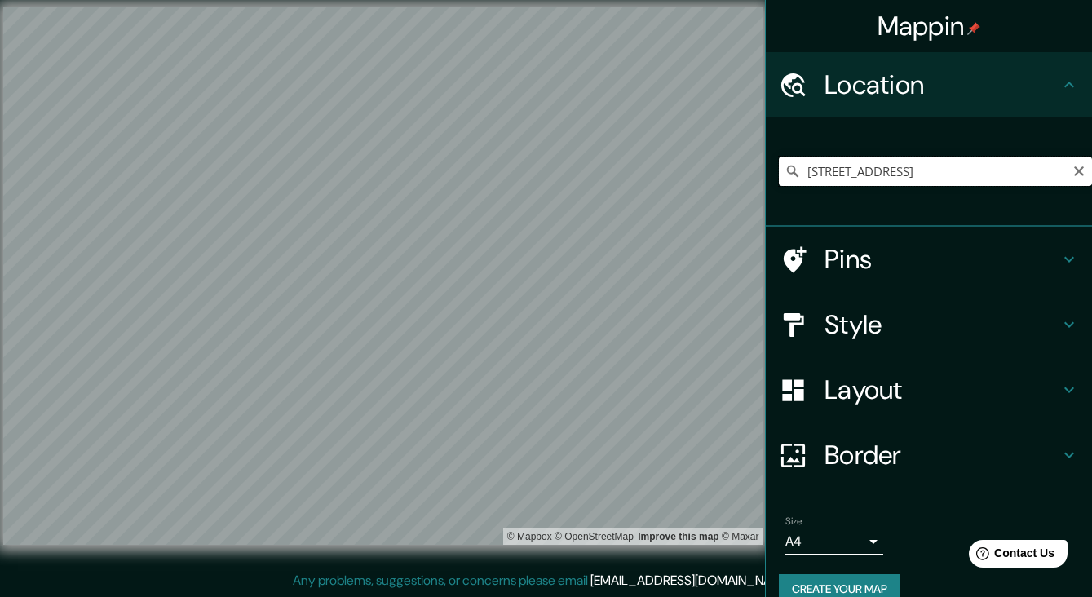
click at [1064, 170] on input "[STREET_ADDRESS]" at bounding box center [935, 171] width 313 height 29
